Goal: Find specific page/section: Find specific page/section

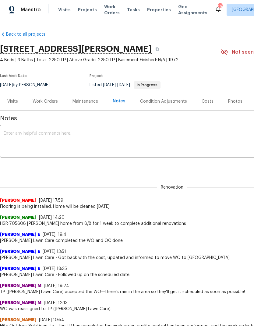
scroll to position [10, 0]
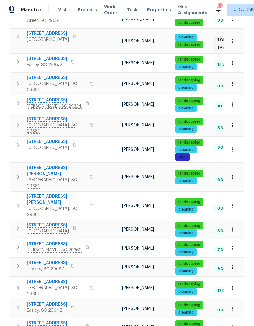
scroll to position [24, 0]
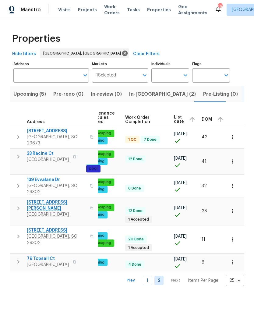
scroll to position [0, 89]
click at [218, 118] on icon "button" at bounding box center [220, 119] width 5 height 5
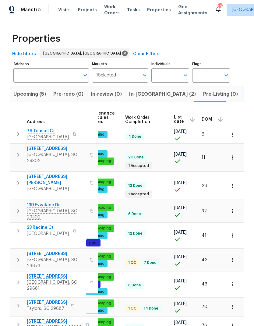
scroll to position [0, 89]
click at [204, 117] on span "DOM" at bounding box center [207, 119] width 10 height 4
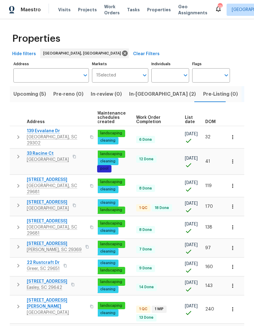
scroll to position [0, 79]
click at [213, 121] on span "DOM" at bounding box center [210, 122] width 10 height 4
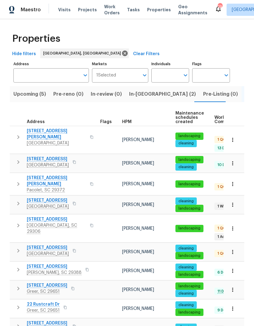
click at [44, 132] on span "[STREET_ADDRESS][PERSON_NAME]" at bounding box center [56, 134] width 59 height 12
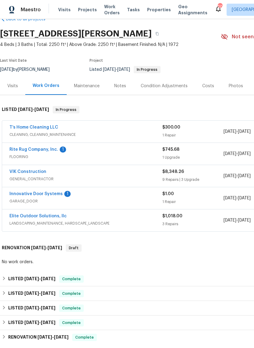
scroll to position [16, 0]
